Goal: Information Seeking & Learning: Learn about a topic

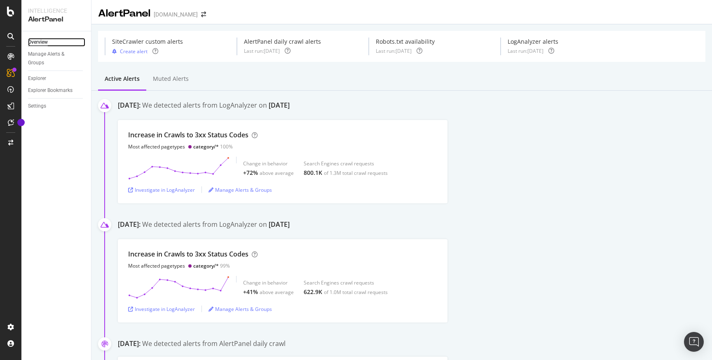
click at [47, 42] on div "Overview" at bounding box center [38, 42] width 20 height 9
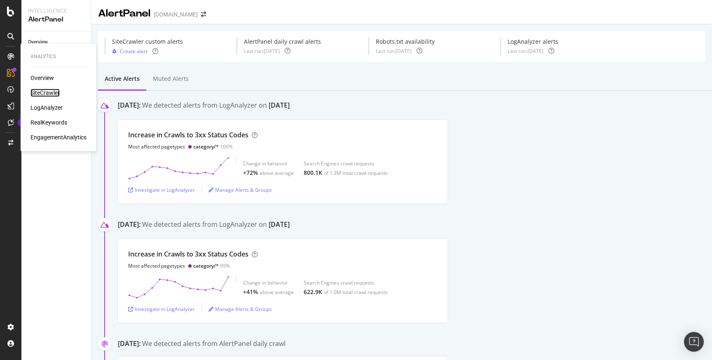
click at [43, 93] on div "SiteCrawler" at bounding box center [44, 93] width 29 height 8
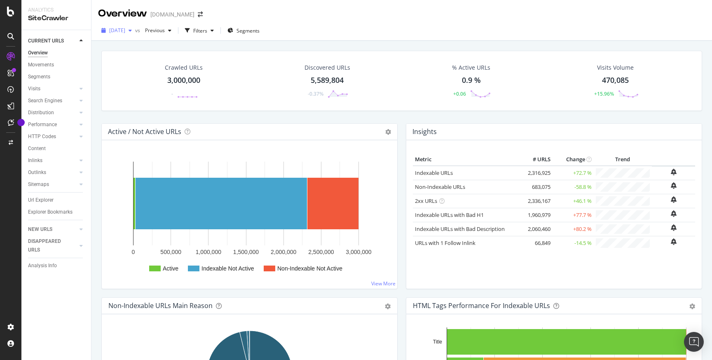
click at [135, 34] on div "[DATE]" at bounding box center [116, 30] width 37 height 12
click at [165, 27] on span "Previous" at bounding box center [153, 30] width 23 height 7
click at [319, 20] on div "Overview Education.com 2025 Aug. 10th vs Previous Filters Segments Crawled URLs…" at bounding box center [401, 180] width 621 height 360
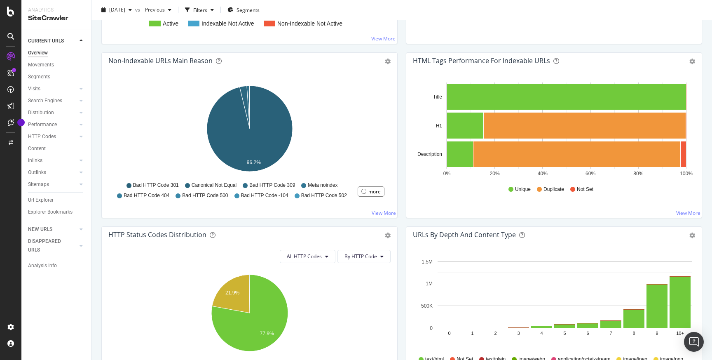
scroll to position [239, 0]
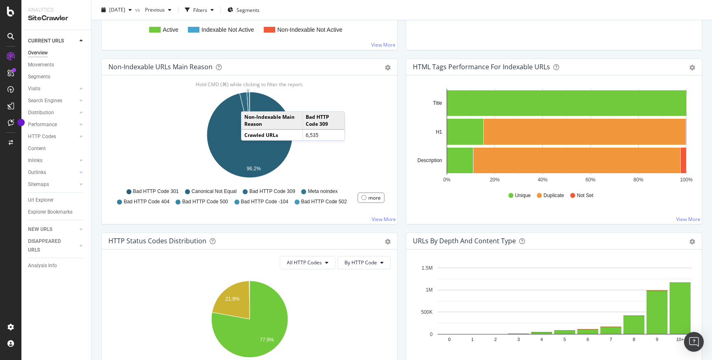
click at [249, 103] on icon "A chart." at bounding box center [248, 113] width 3 height 43
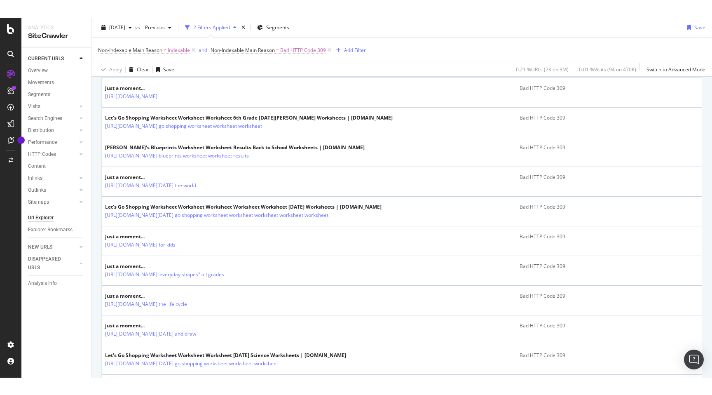
scroll to position [590, 0]
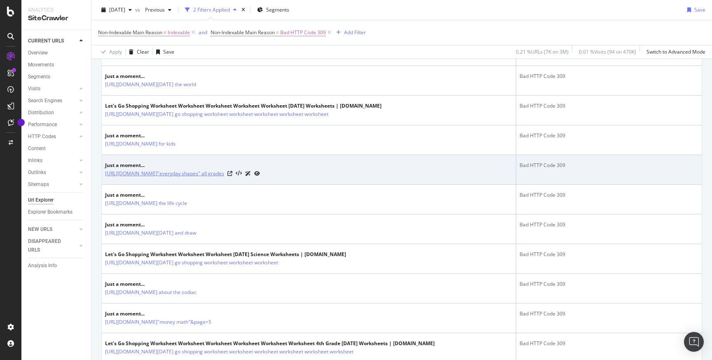
click at [224, 178] on link "https://www.education.com/resources/grade-2/?common-core=yes&occasion=winter&q=…" at bounding box center [164, 173] width 119 height 8
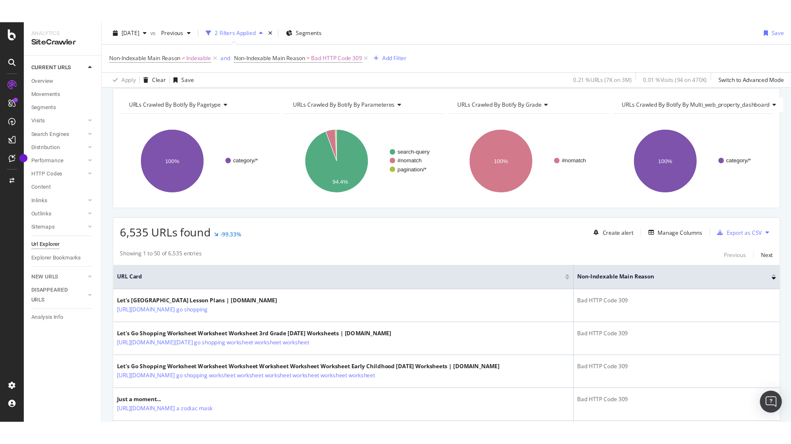
scroll to position [0, 0]
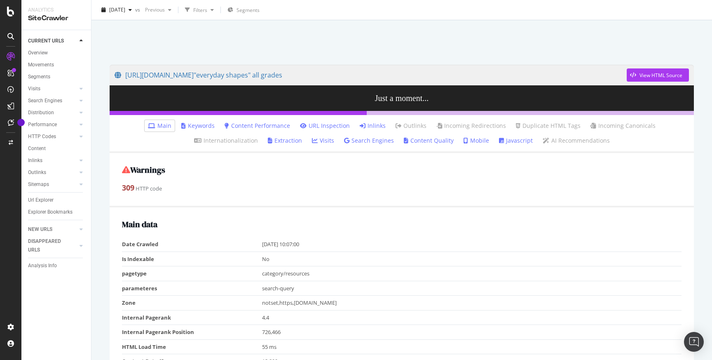
scroll to position [43, 0]
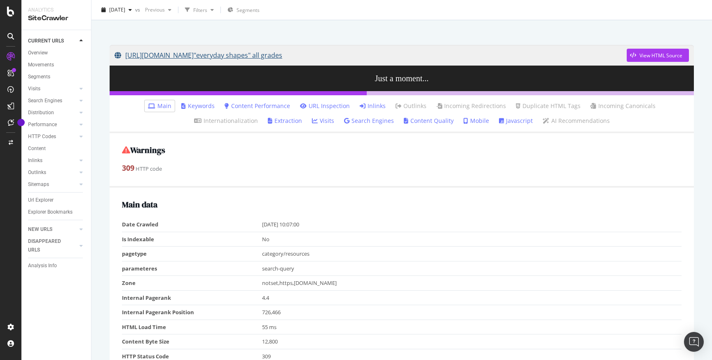
click at [469, 58] on link "[URL][DOMAIN_NAME]"everyday shapes" all grades" at bounding box center [371, 55] width 512 height 21
click at [658, 58] on div "View HTML Source" at bounding box center [661, 55] width 43 height 7
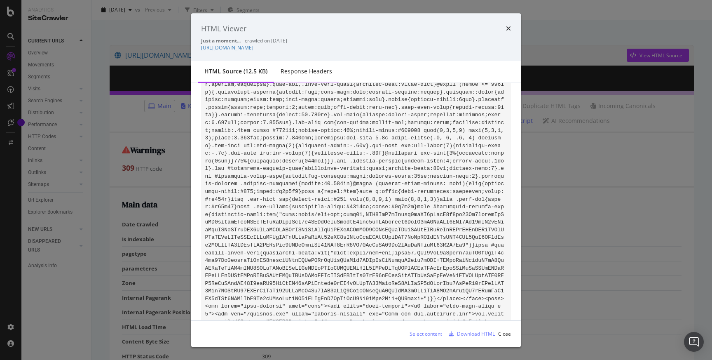
click at [310, 71] on div "Response Headers" at bounding box center [306, 72] width 65 height 23
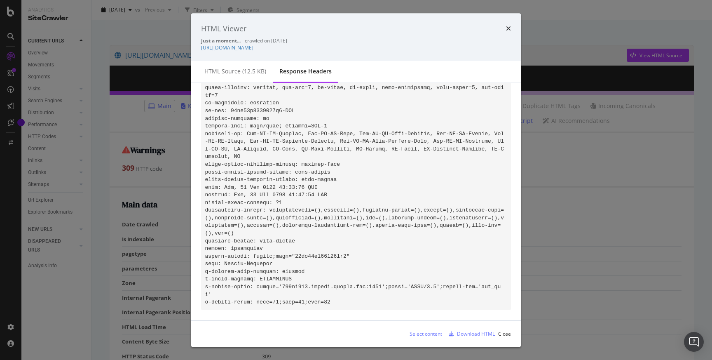
scroll to position [73, 0]
click at [513, 18] on div "HTML Viewer Just a moment... - crawled on 2025-08-15 https://www.education.com/…" at bounding box center [356, 37] width 330 height 48
click at [506, 26] on icon "times" at bounding box center [508, 28] width 5 height 7
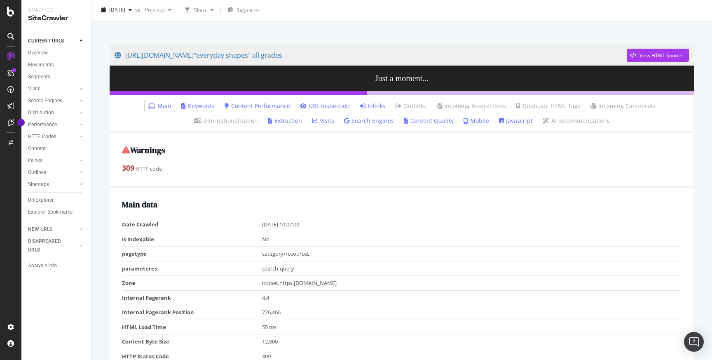
scroll to position [204, 0]
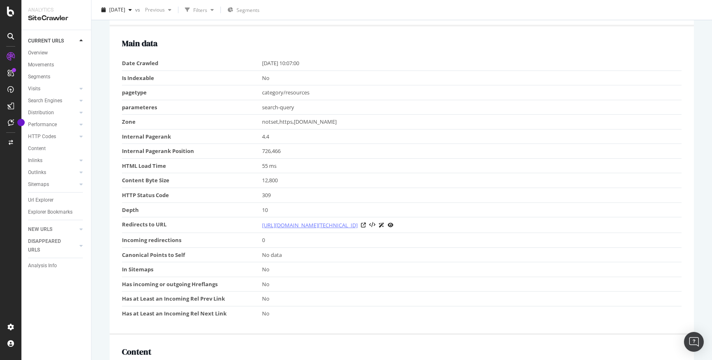
click at [333, 229] on link "https://www.education.com/resources/grade-2/?common-core=yes&occasion=winter&q=…" at bounding box center [310, 225] width 96 height 8
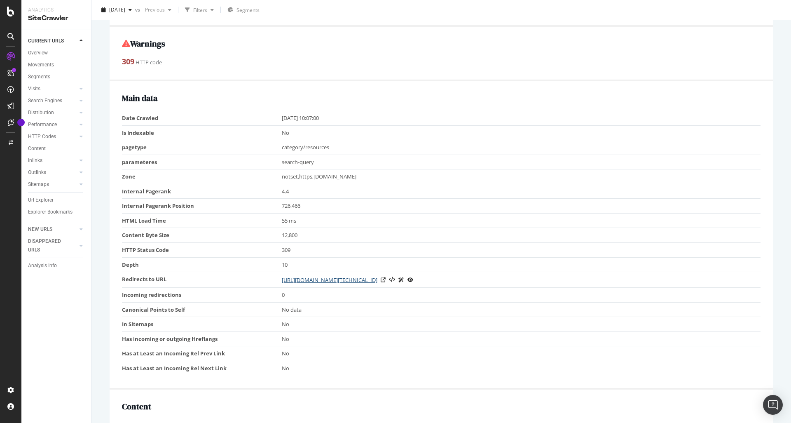
scroll to position [154, 0]
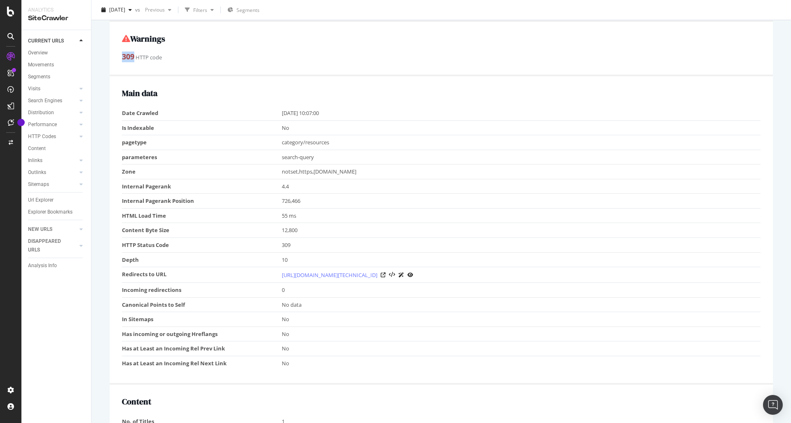
drag, startPoint x: 122, startPoint y: 54, endPoint x: 134, endPoint y: 55, distance: 12.0
click at [134, 55] on div "309 HTTP code" at bounding box center [441, 57] width 639 height 11
click at [337, 98] on div "Main data Date Crawled 2025-08-15 10:07:00 Is Indexable No pagetype category/re…" at bounding box center [441, 230] width 663 height 308
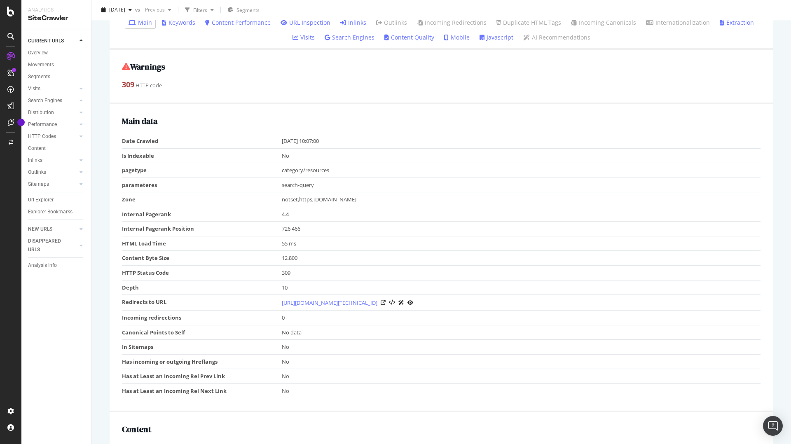
scroll to position [0, 0]
